Goal: Find specific page/section: Find specific page/section

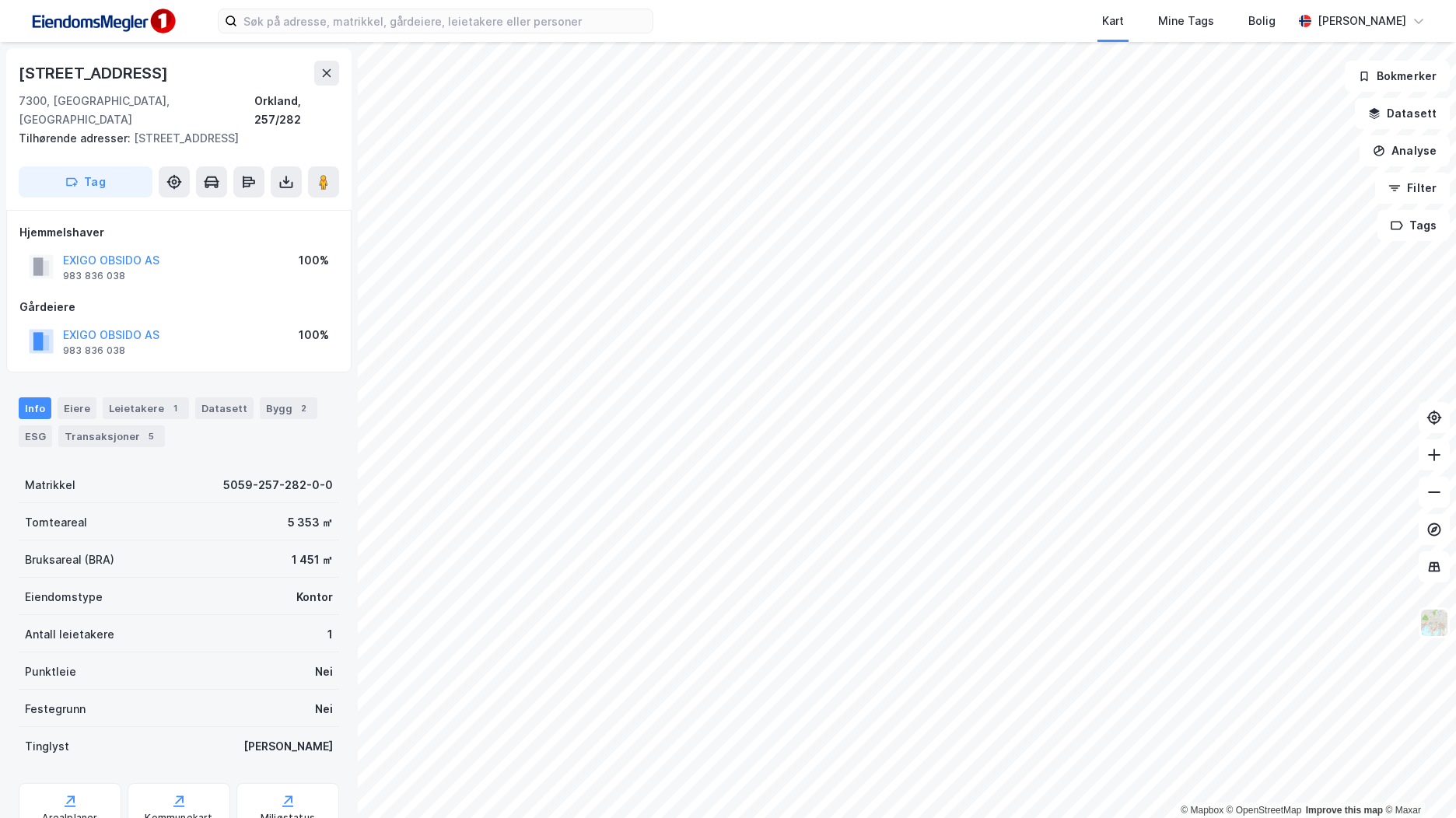
click at [117, 22] on img at bounding box center [103, 21] width 156 height 35
